Goal: Information Seeking & Learning: Learn about a topic

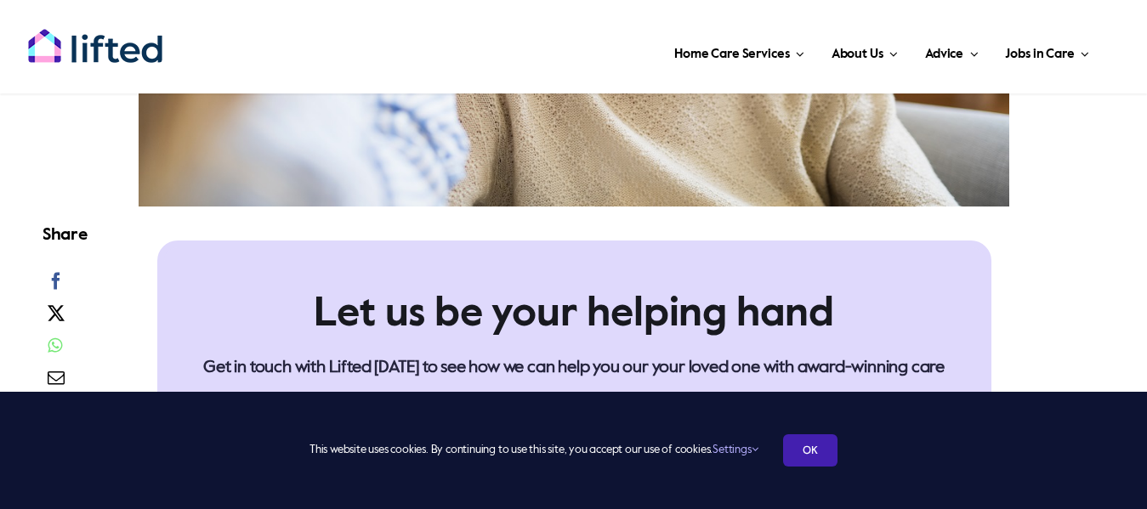
click at [819, 445] on link "OK" at bounding box center [810, 450] width 54 height 32
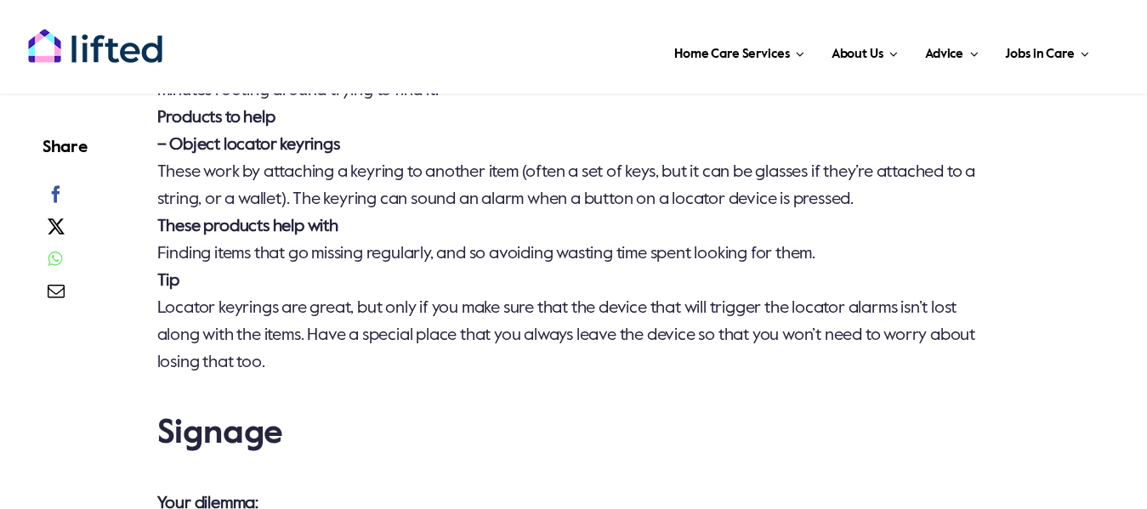
scroll to position [3145, 0]
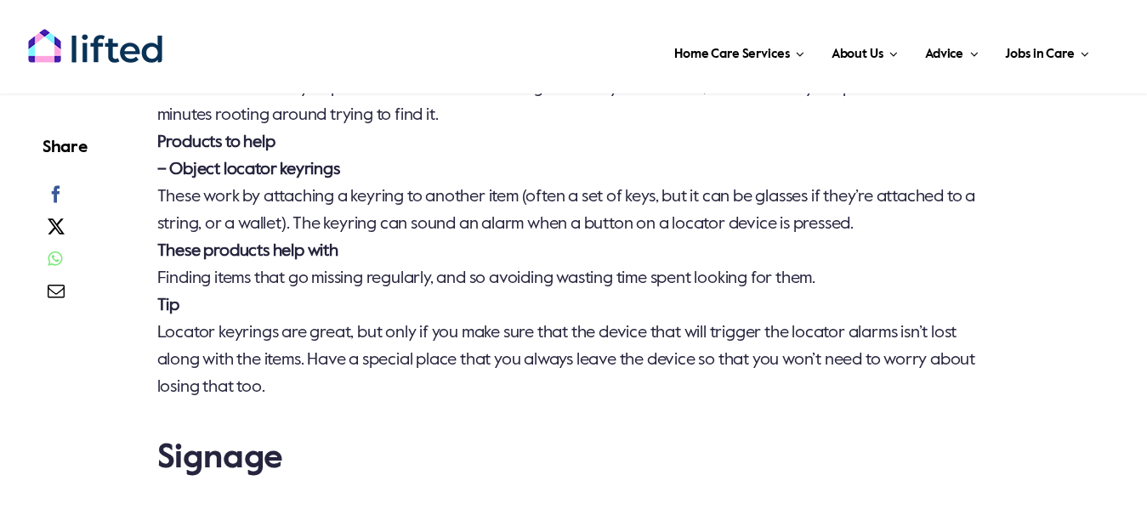
drag, startPoint x: 160, startPoint y: 195, endPoint x: 984, endPoint y: 236, distance: 825.7
click at [984, 236] on p "Your dilemma You have a tendency to put items down and then forget where you le…" at bounding box center [574, 225] width 834 height 354
copy p "These work by attaching a keyring to another item (often a set of keys, but it …"
click at [536, 221] on p "Your dilemma You have a tendency to put items down and then forget where you le…" at bounding box center [574, 225] width 834 height 354
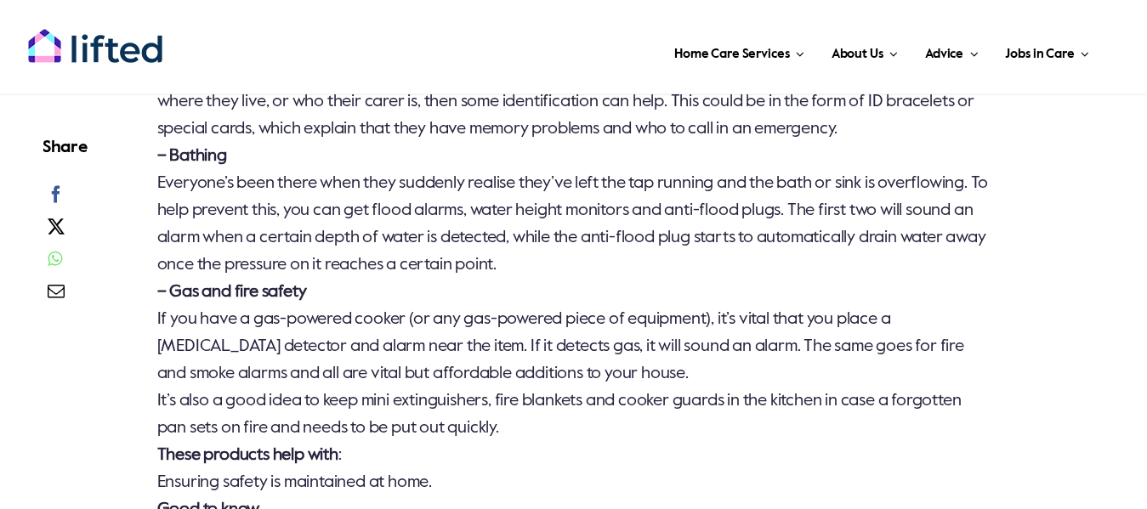
scroll to position [4336, 0]
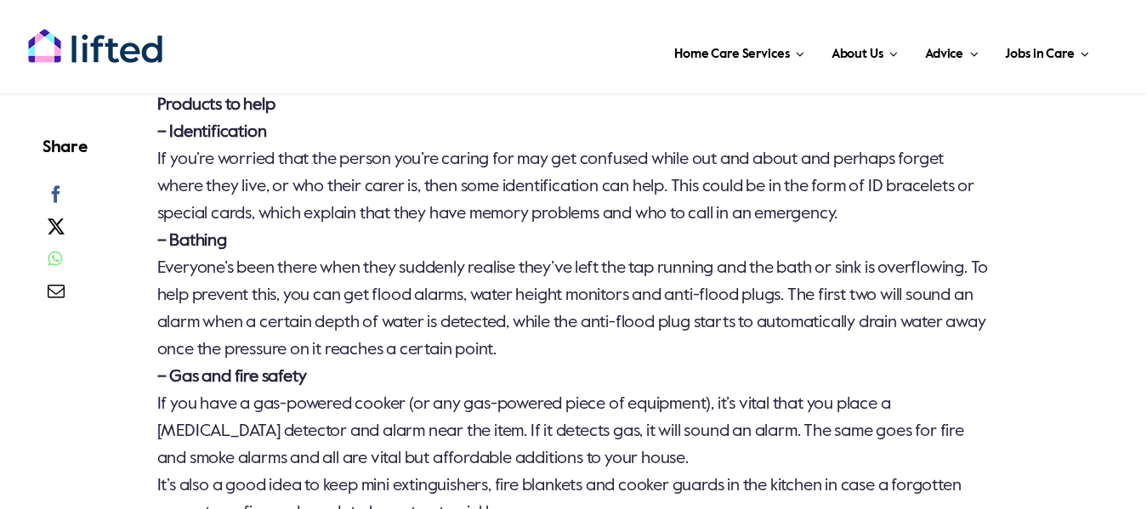
drag, startPoint x: 173, startPoint y: 265, endPoint x: 865, endPoint y: 377, distance: 701.9
click at [865, 377] on p "Your dilemma You’re concerned about the safety of yourself or the person you ca…" at bounding box center [574, 336] width 834 height 653
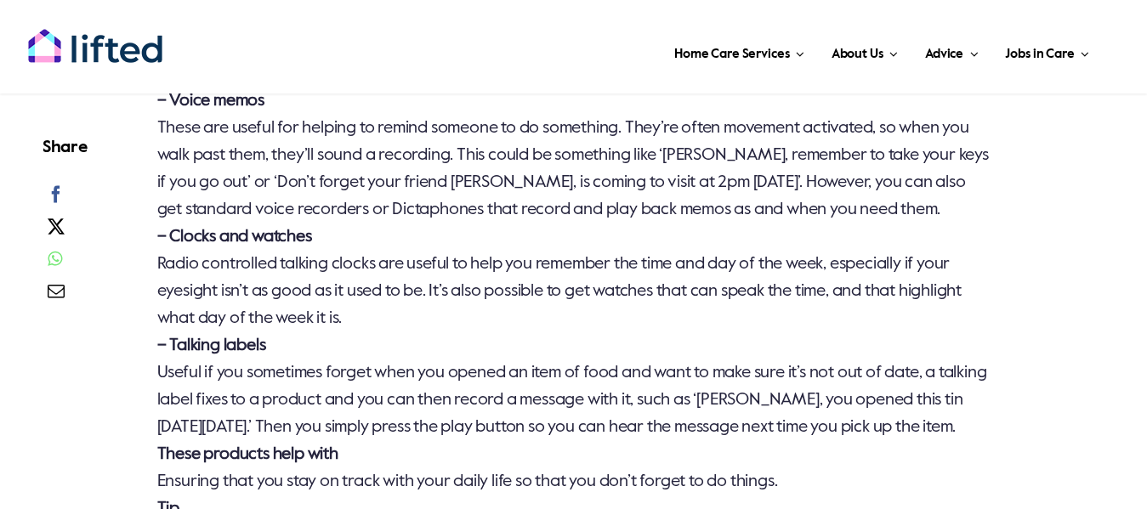
scroll to position [5696, 0]
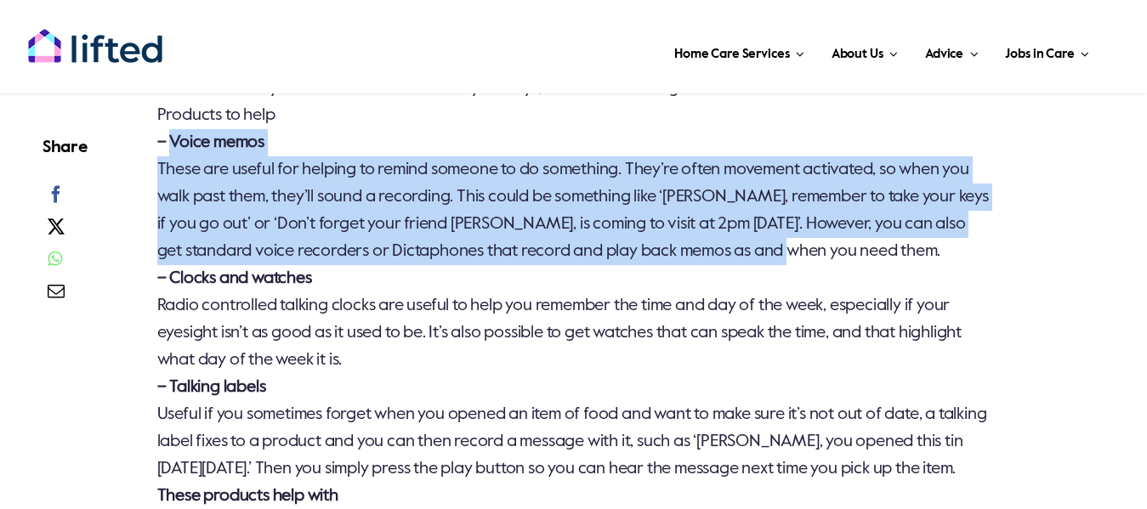
drag, startPoint x: 174, startPoint y: 167, endPoint x: 916, endPoint y: 288, distance: 751.1
click at [916, 288] on p "Your dilemma You occasionally walk out the door without your keys, or need remi…" at bounding box center [574, 333] width 834 height 571
copy p "Voice memos These are useful for helping to remind someone to do something. The…"
click at [583, 247] on p "Your dilemma You occasionally walk out the door without your keys, or need remi…" at bounding box center [574, 333] width 834 height 571
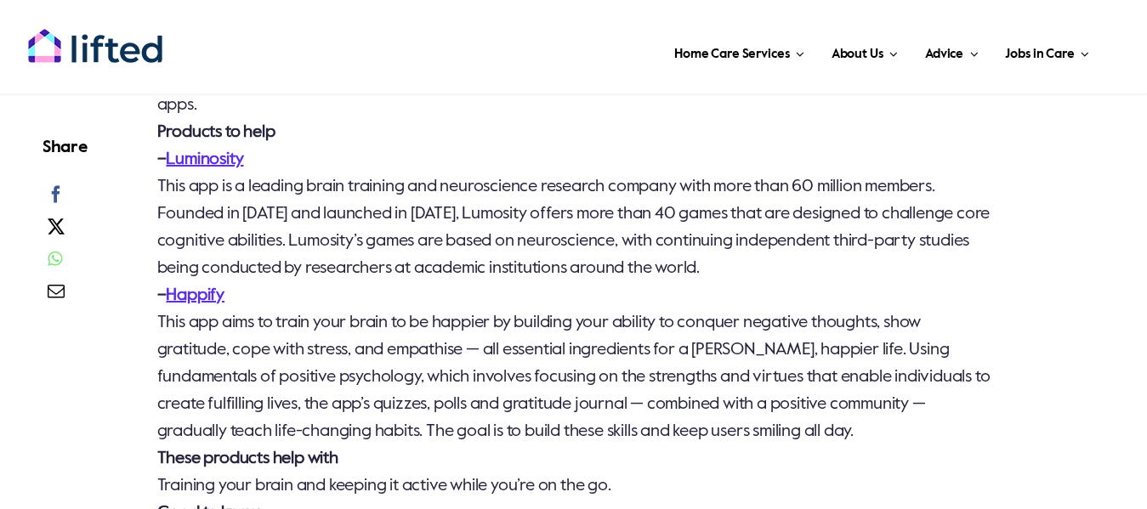
scroll to position [6801, 0]
